Goal: Information Seeking & Learning: Compare options

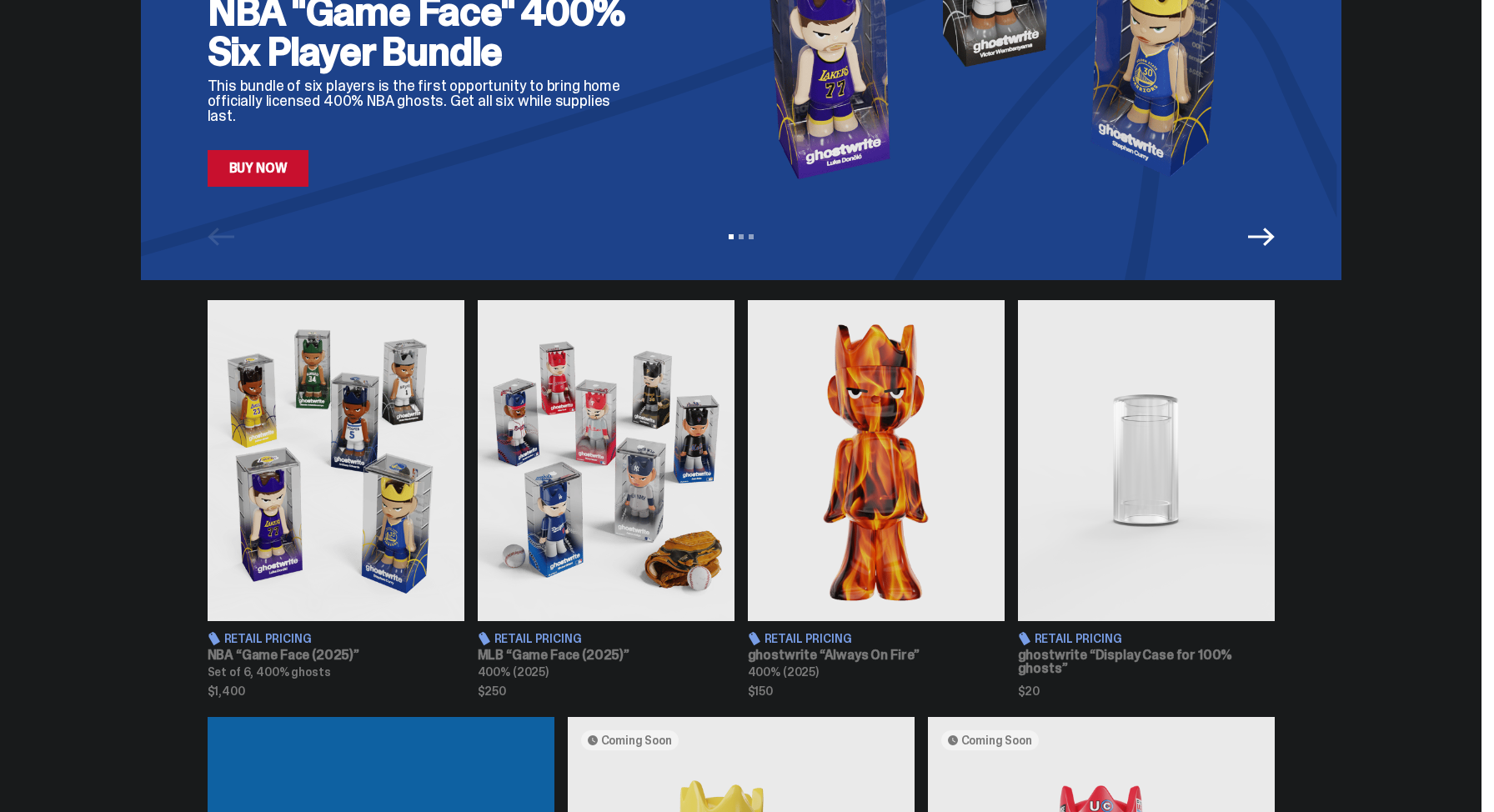
scroll to position [341, 0]
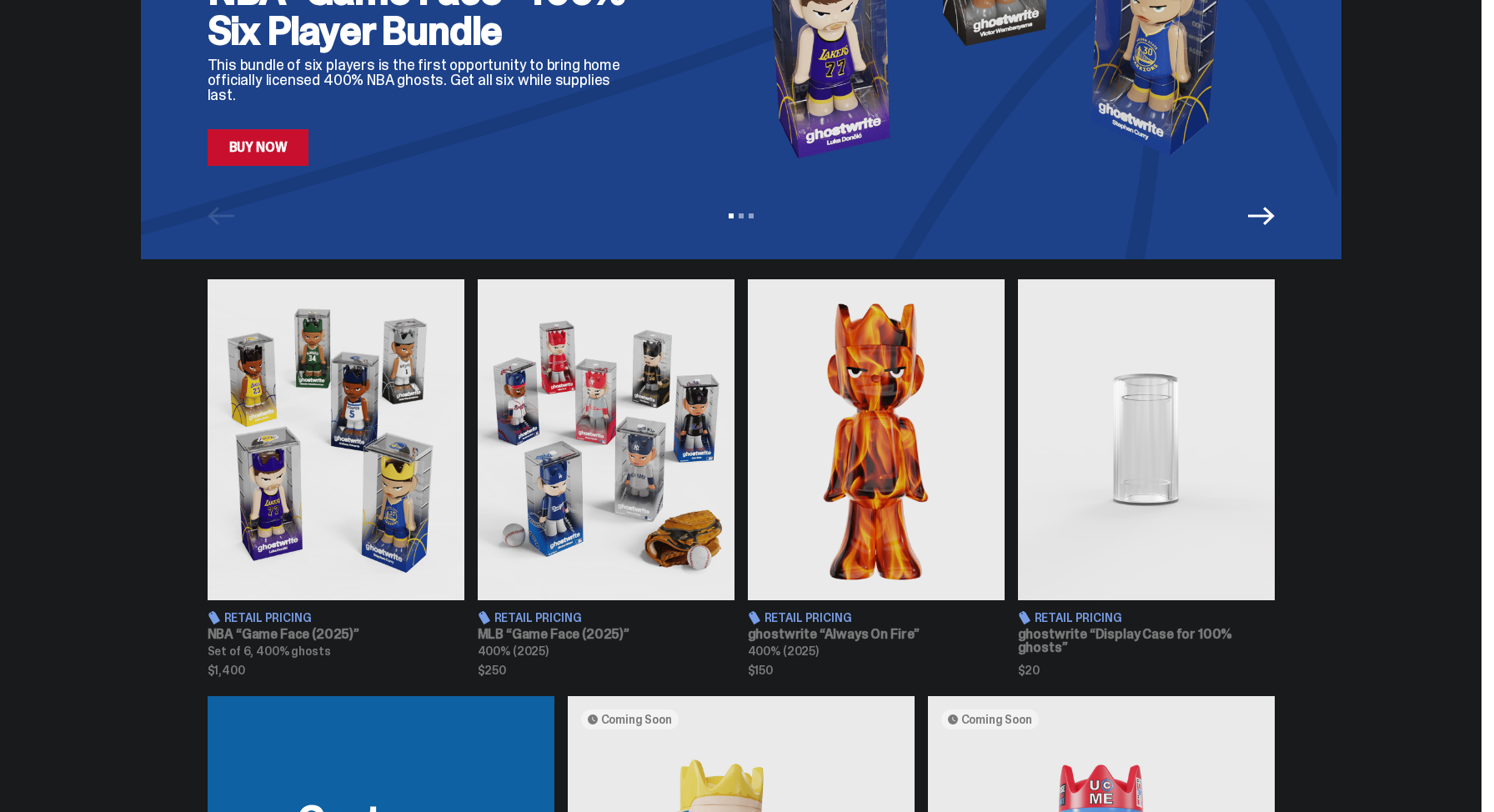
click at [613, 421] on img at bounding box center [606, 439] width 257 height 320
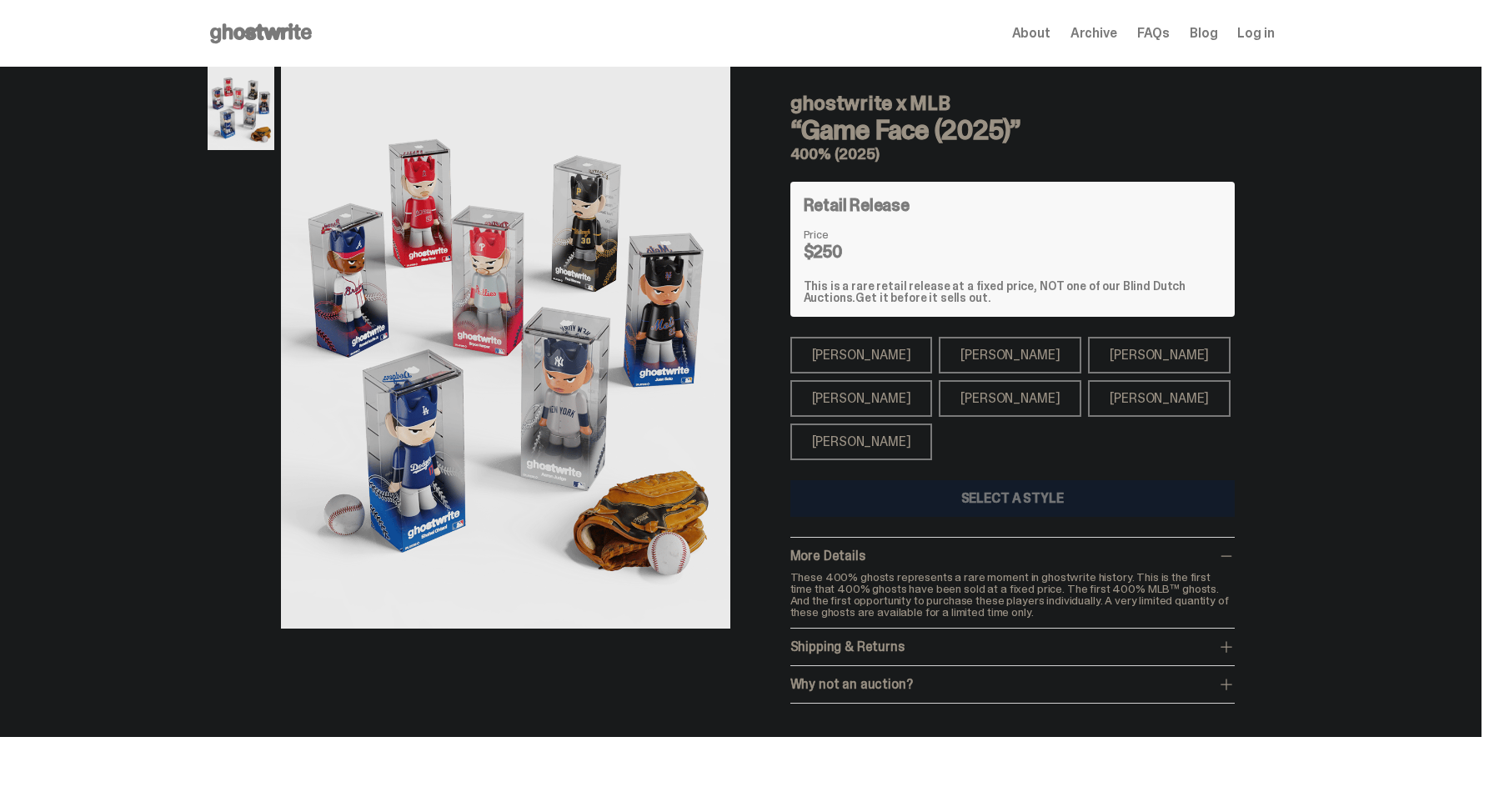
click at [830, 354] on div "[PERSON_NAME]" at bounding box center [861, 355] width 142 height 37
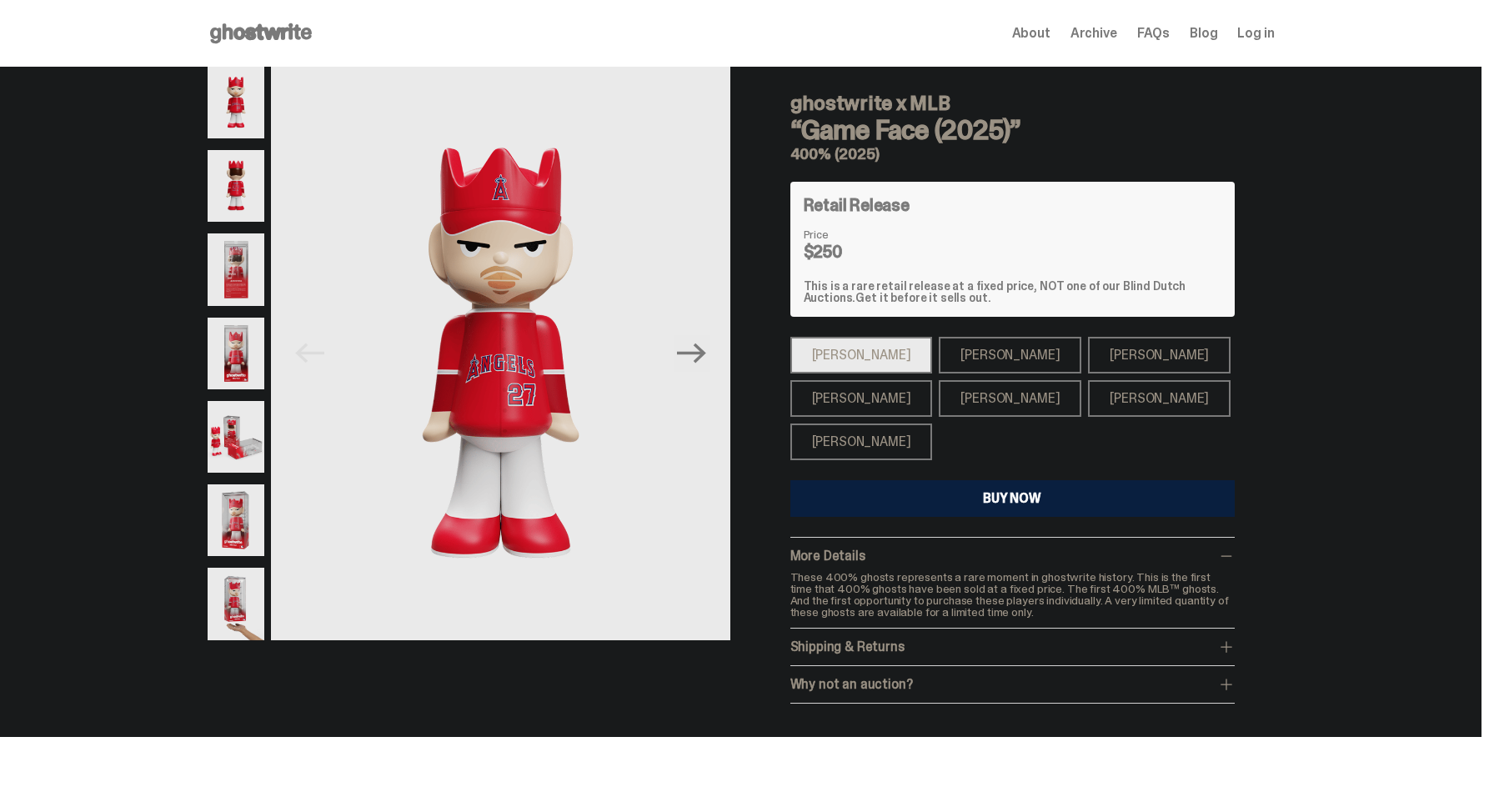
click at [840, 395] on div "[PERSON_NAME]" at bounding box center [861, 398] width 142 height 37
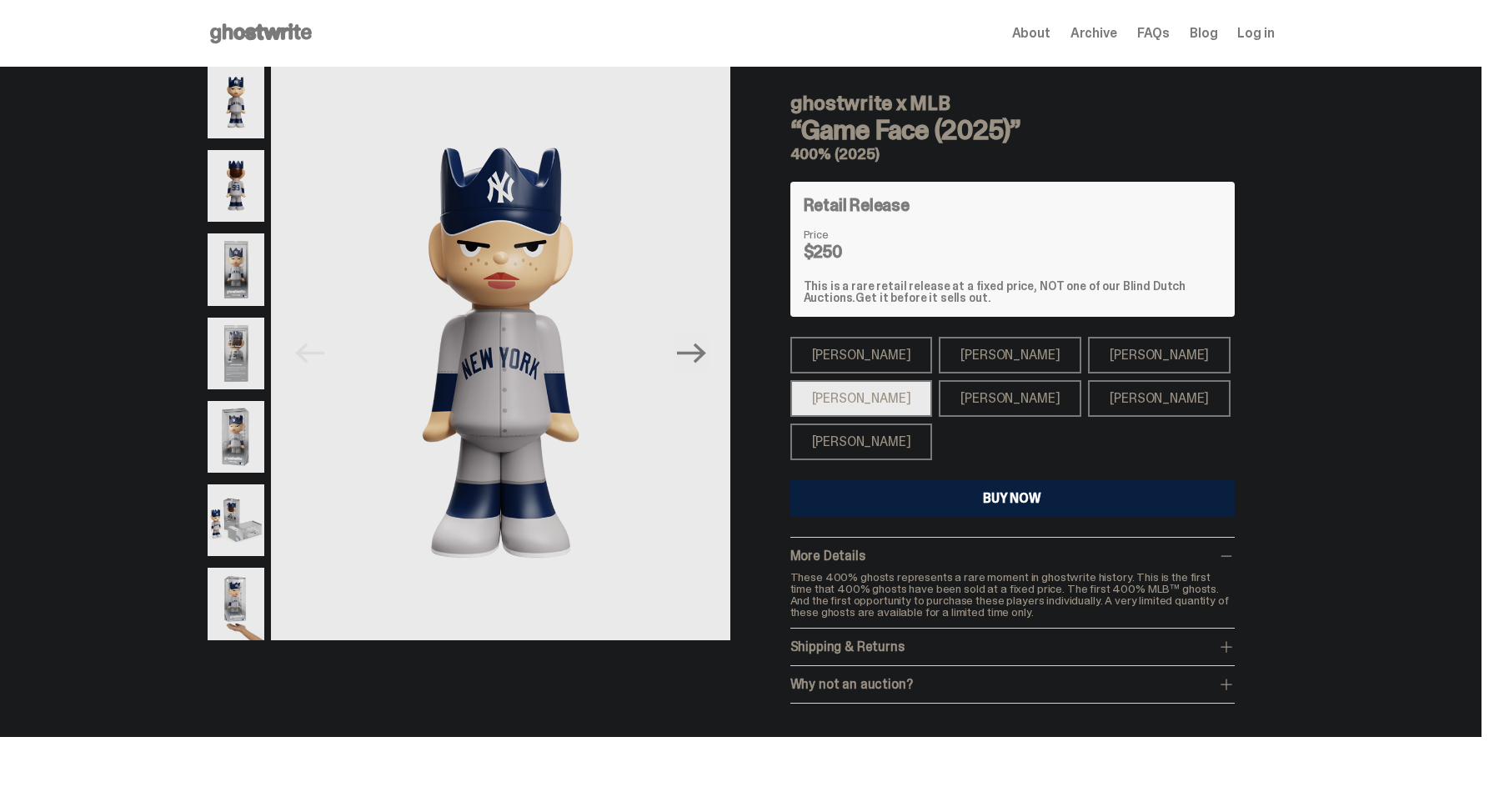
click at [843, 436] on div "[PERSON_NAME]" at bounding box center [861, 442] width 142 height 37
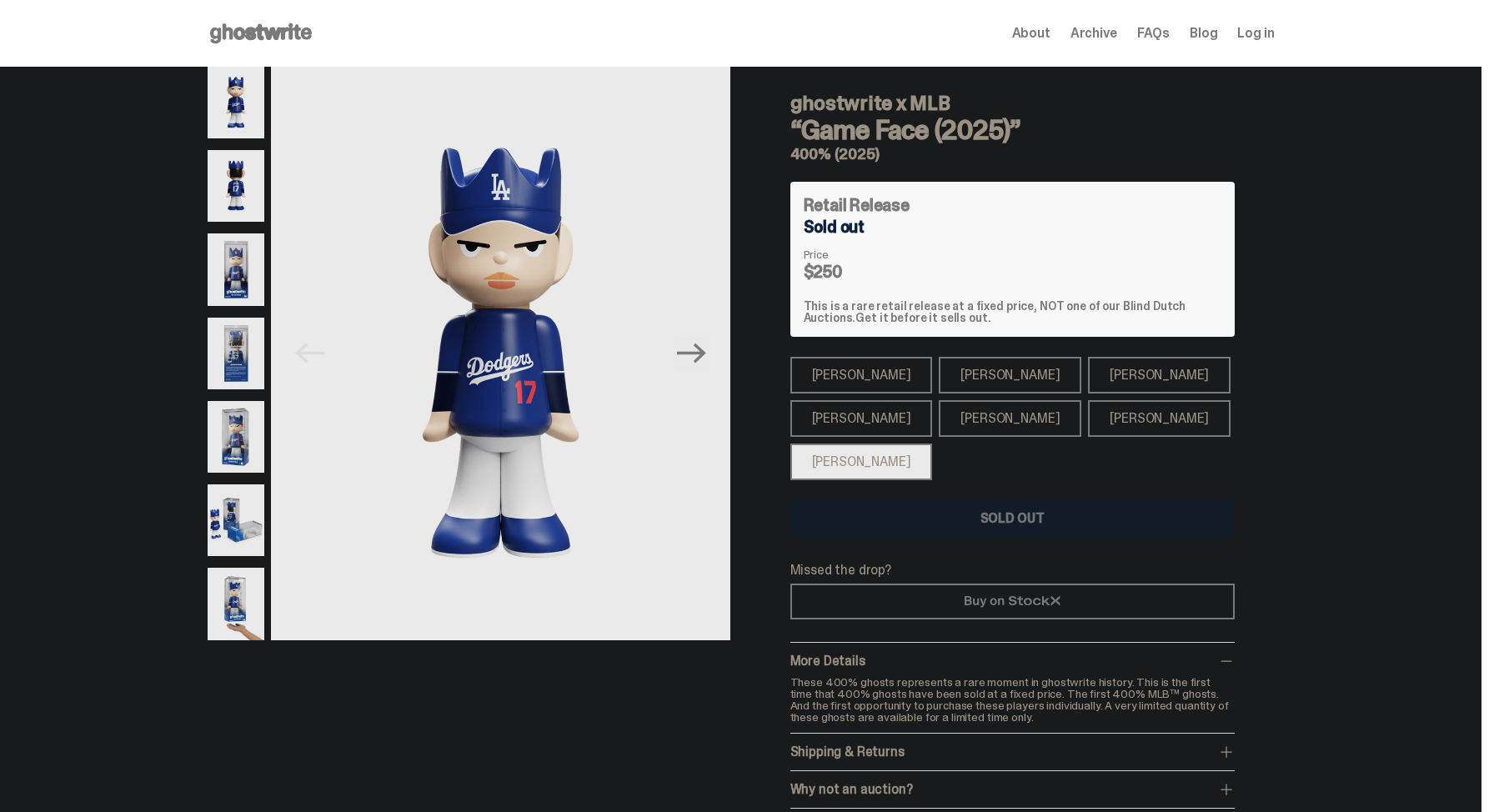
click at [962, 386] on div "[PERSON_NAME]" at bounding box center [1010, 375] width 142 height 37
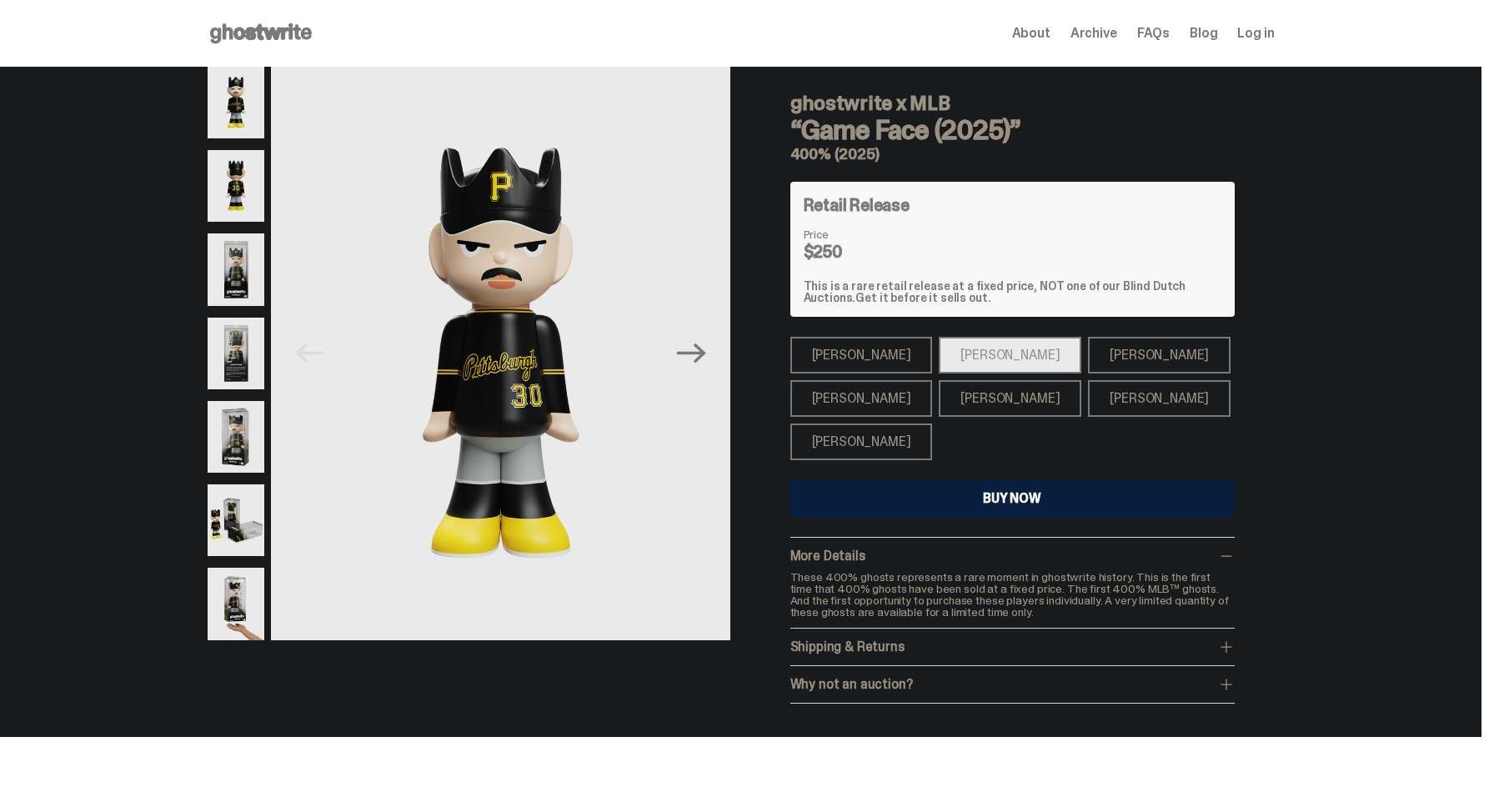
click at [967, 399] on div "[PERSON_NAME]" at bounding box center [1010, 398] width 142 height 37
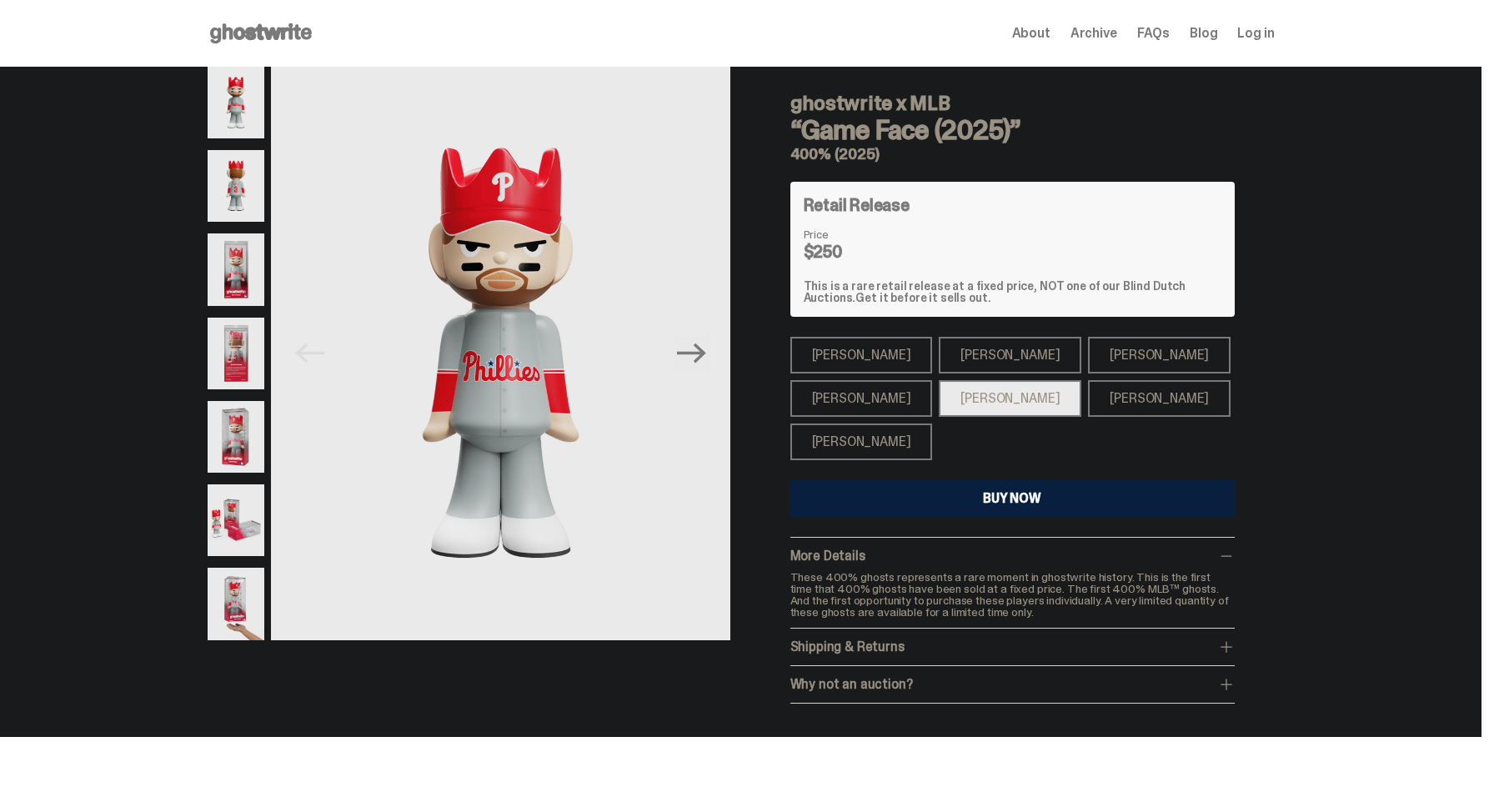
click at [1088, 391] on div "[PERSON_NAME]" at bounding box center [1159, 398] width 142 height 37
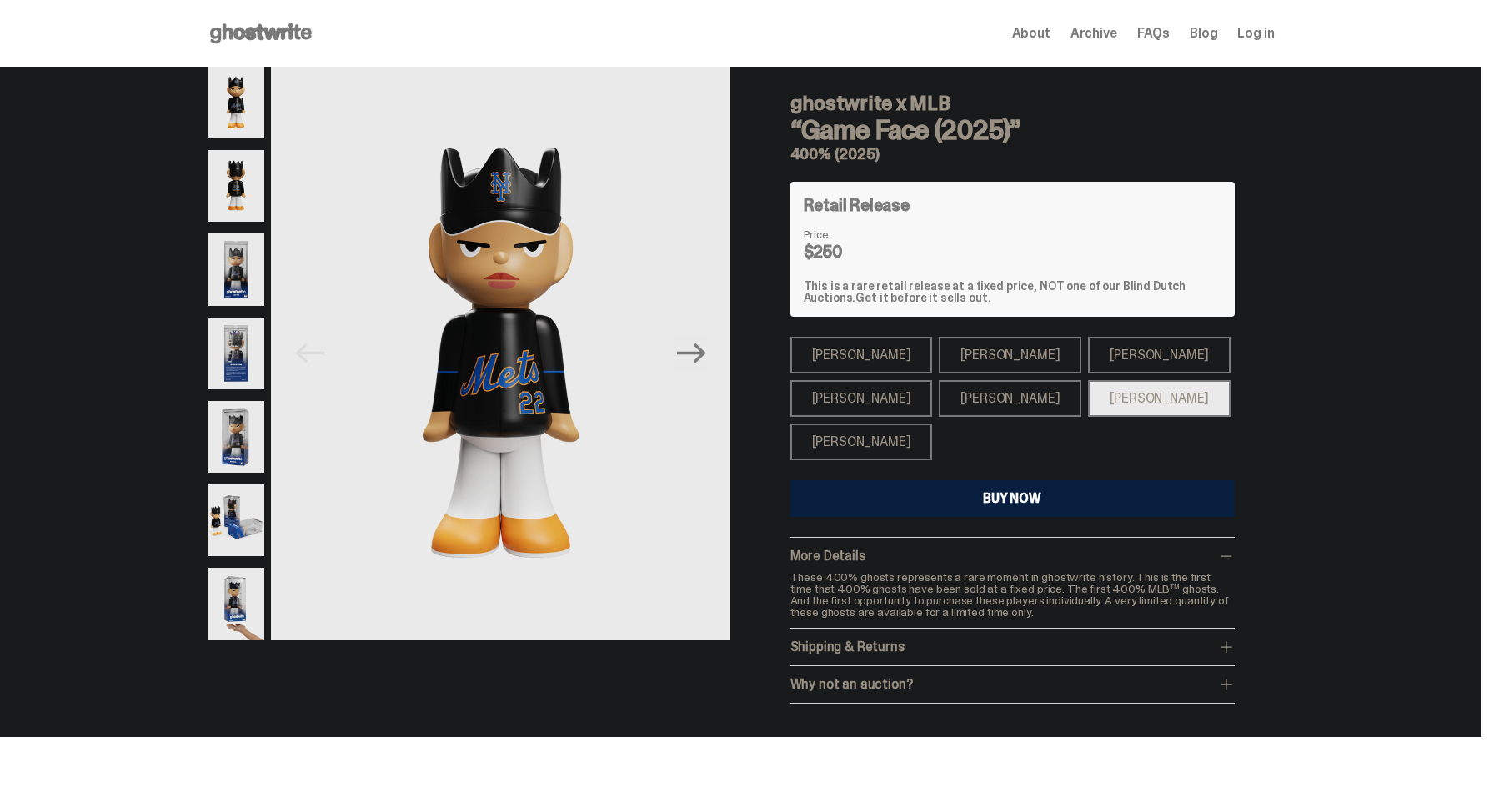
click at [1088, 354] on div "[PERSON_NAME]" at bounding box center [1159, 355] width 142 height 37
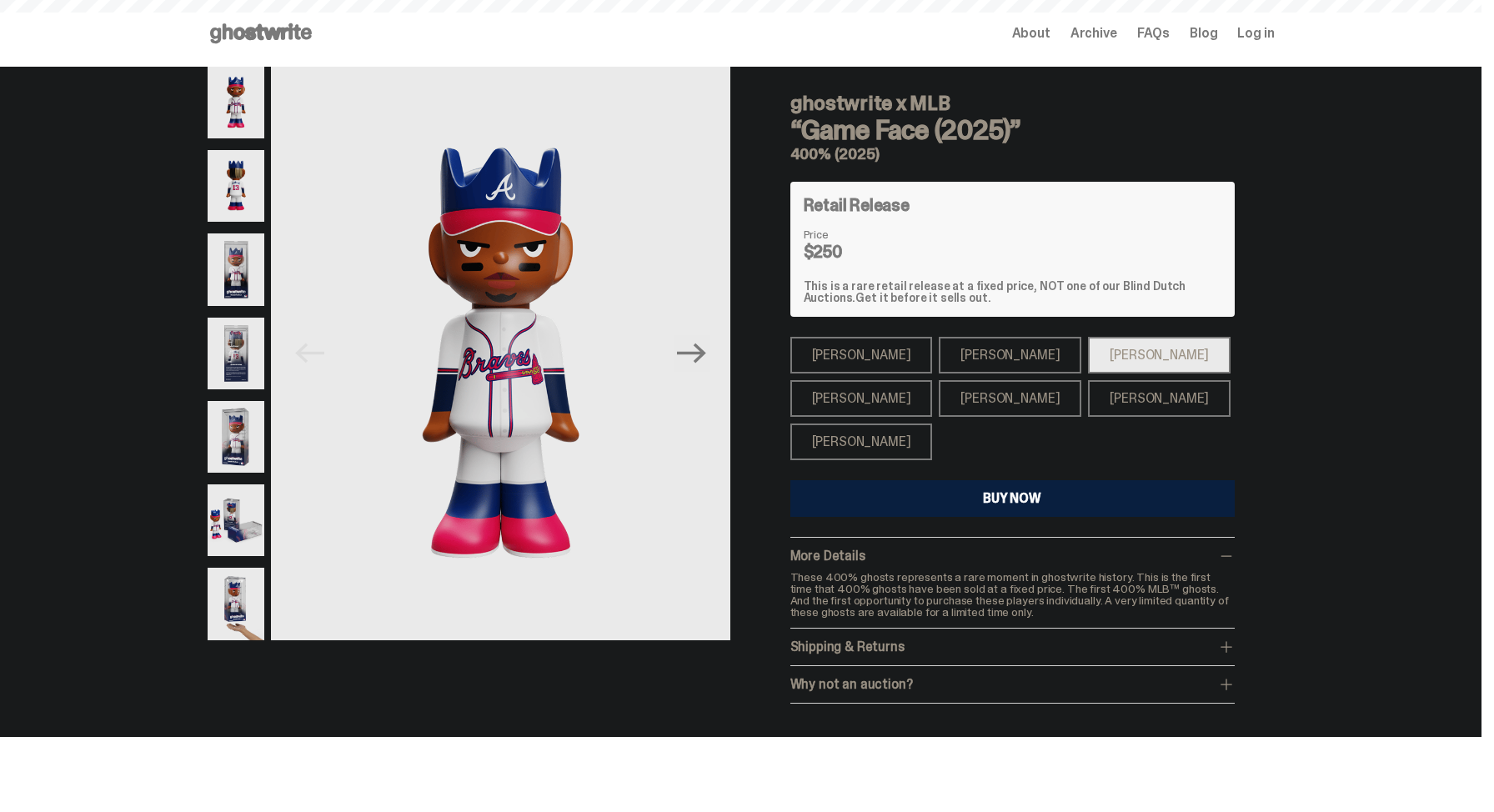
scroll to position [341, 0]
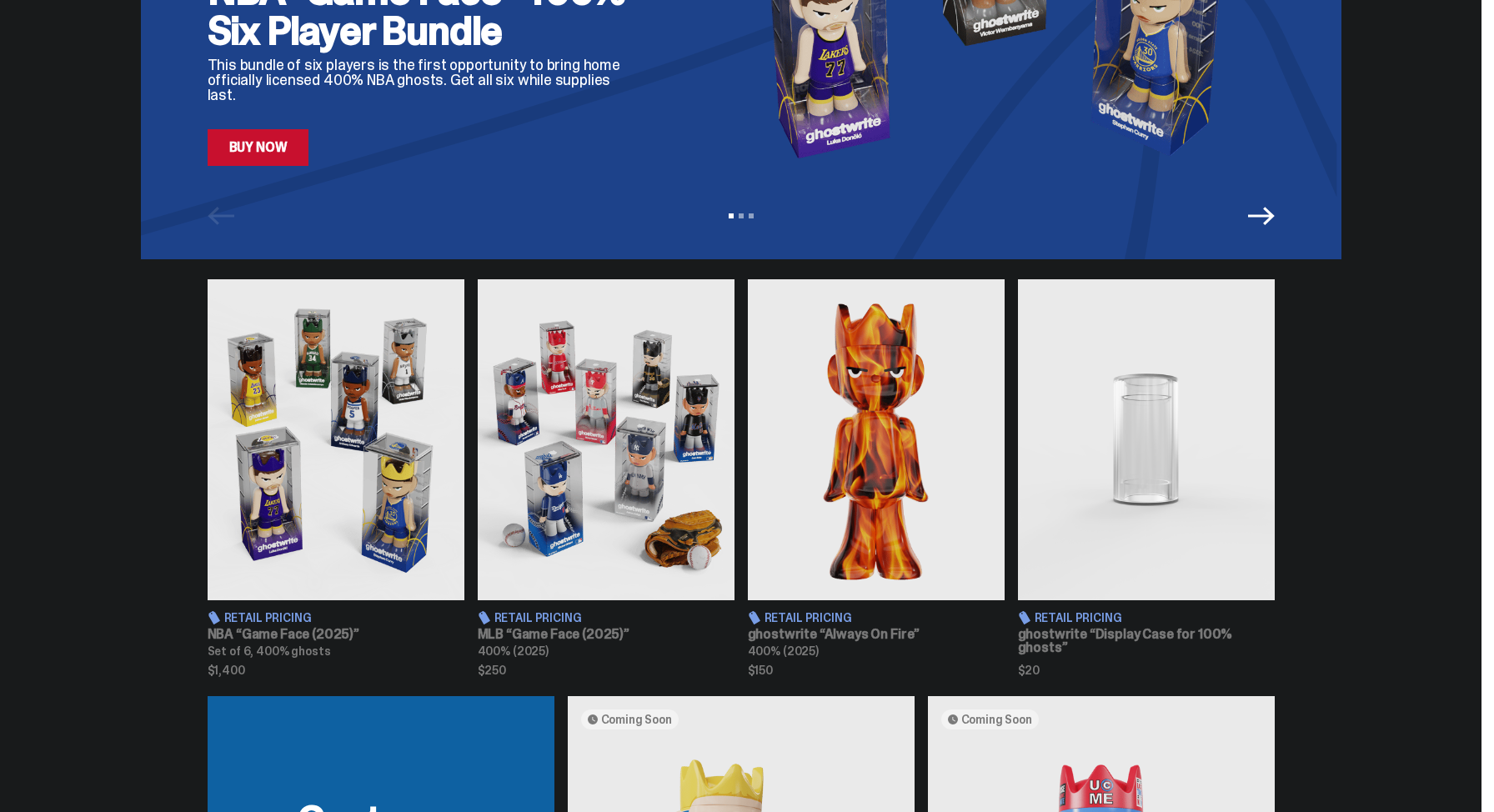
click at [383, 442] on img at bounding box center [336, 439] width 257 height 320
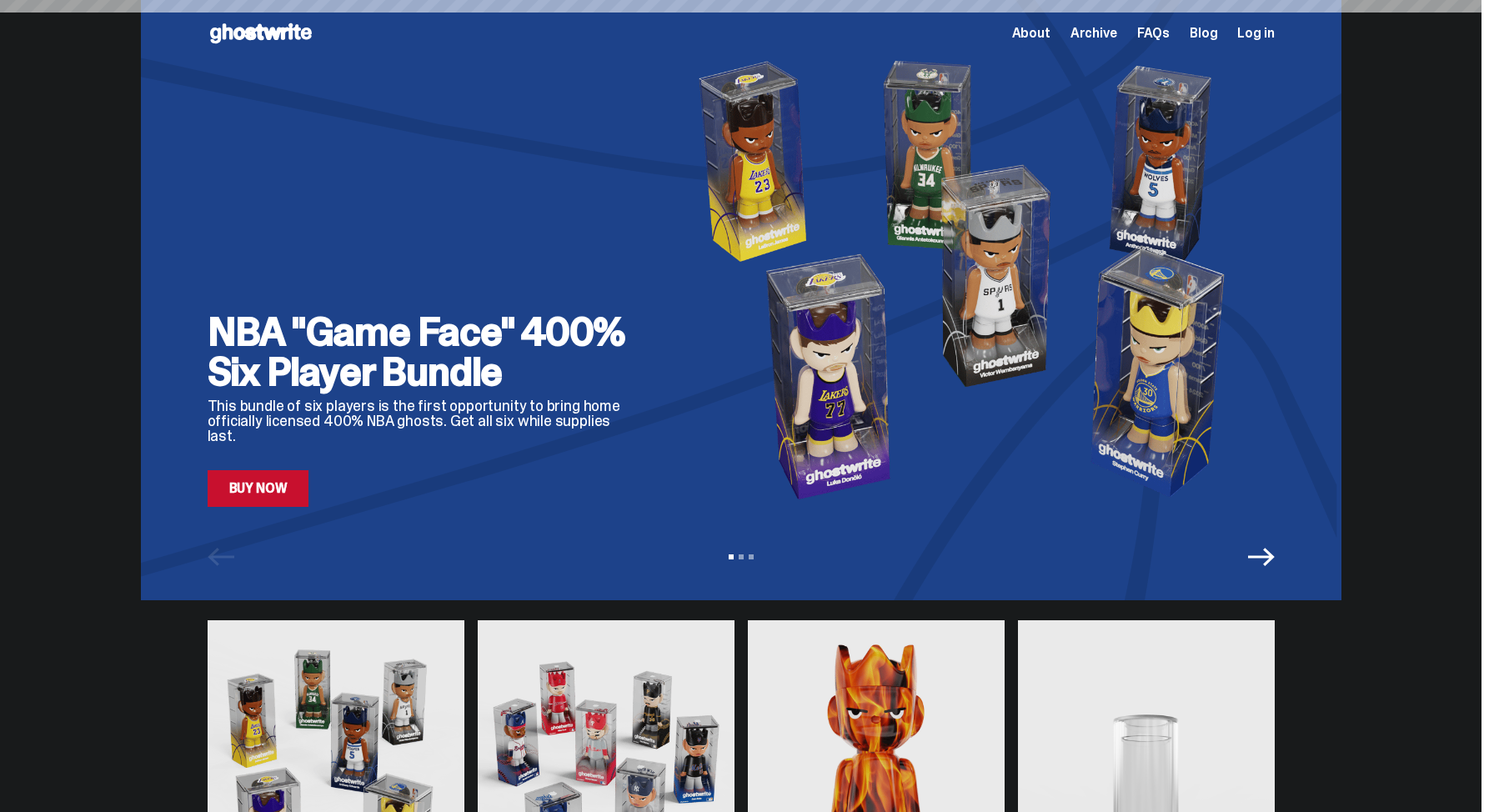
scroll to position [341, 0]
